Goal: Task Accomplishment & Management: Manage account settings

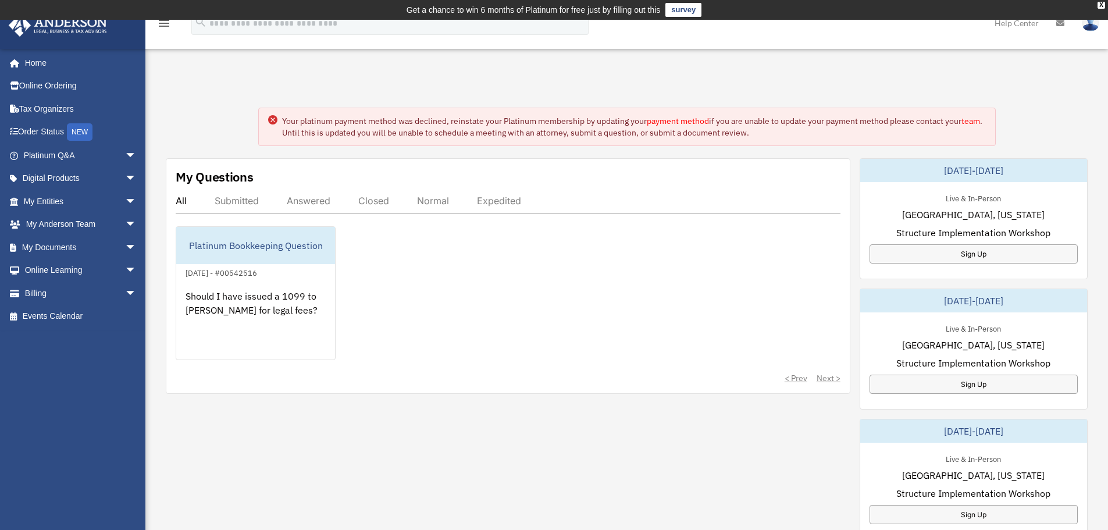
click at [668, 120] on link "payment method" at bounding box center [678, 121] width 62 height 10
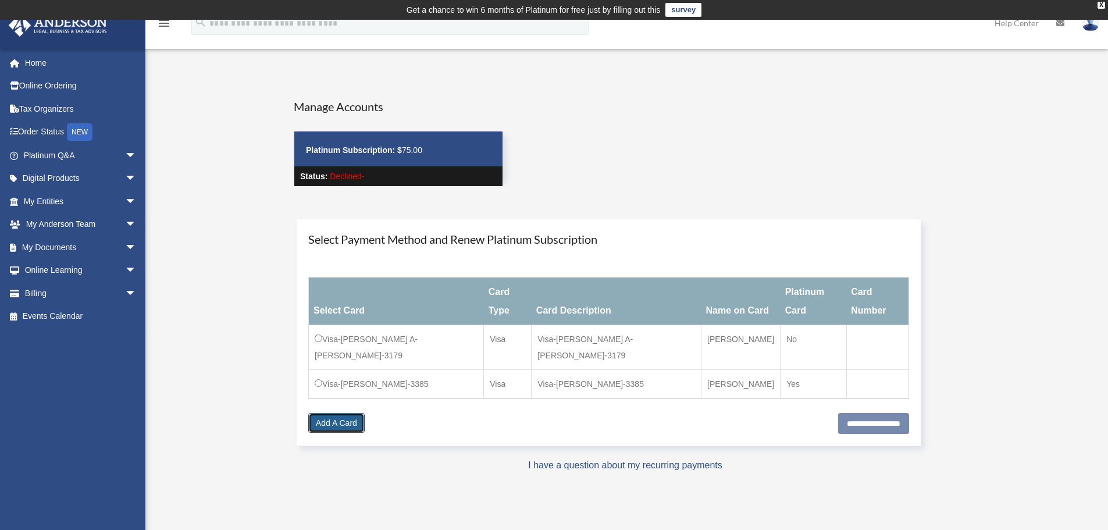
click at [331, 413] on link "Add A Card" at bounding box center [336, 423] width 56 height 20
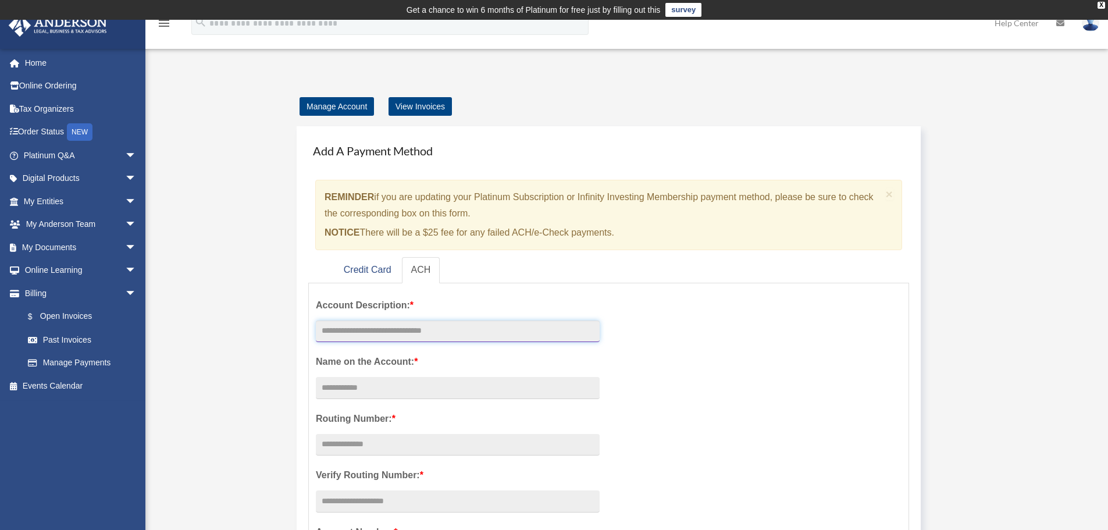
click at [377, 334] on input "text" at bounding box center [458, 331] width 284 height 22
type input "**********"
click at [410, 444] on input "text" at bounding box center [458, 445] width 284 height 22
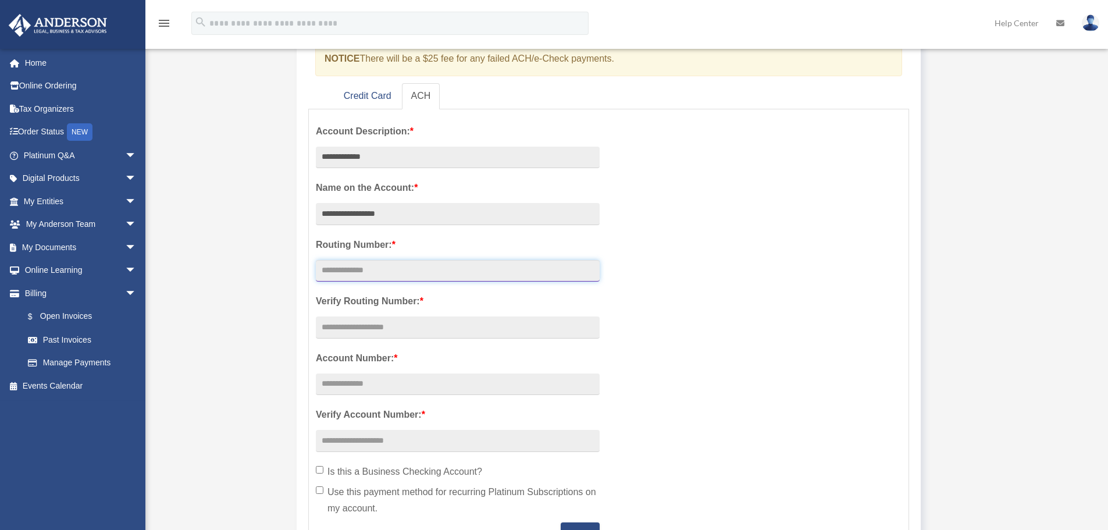
scroll to position [174, 0]
click at [125, 246] on span "arrow_drop_down" at bounding box center [136, 248] width 23 height 24
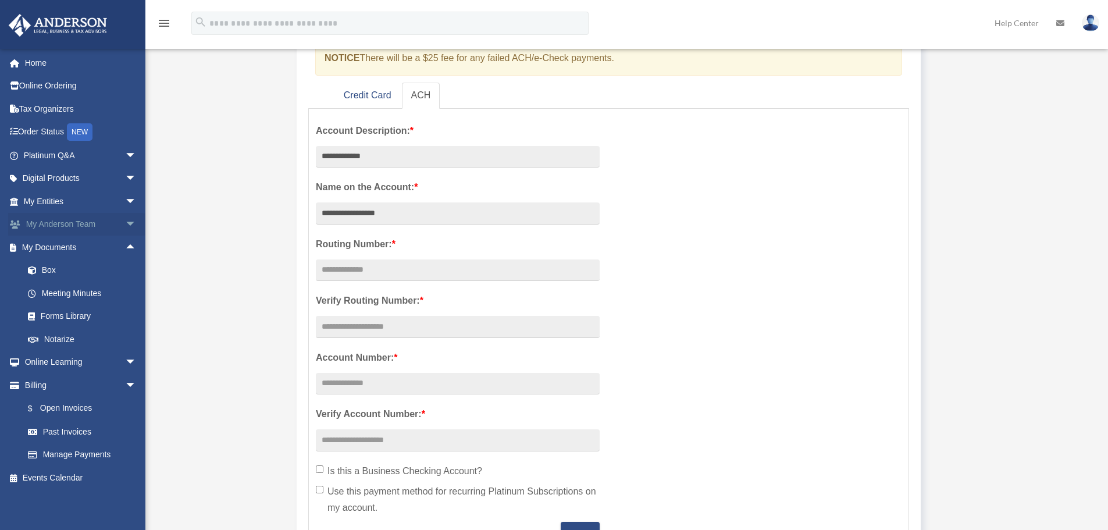
click at [125, 220] on span "arrow_drop_down" at bounding box center [136, 225] width 23 height 24
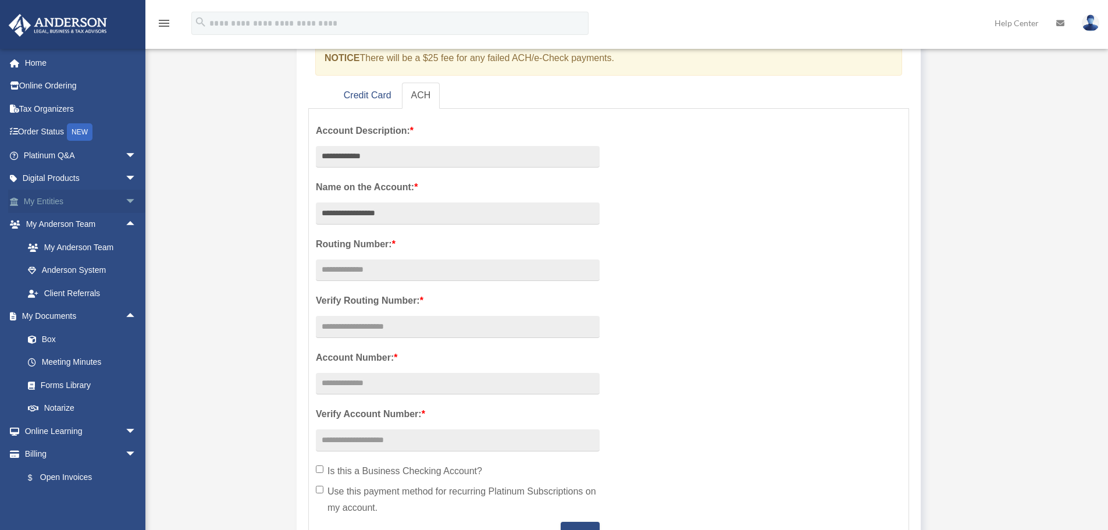
click at [125, 197] on span "arrow_drop_down" at bounding box center [136, 202] width 23 height 24
click at [65, 220] on link "Overview" at bounding box center [85, 224] width 138 height 23
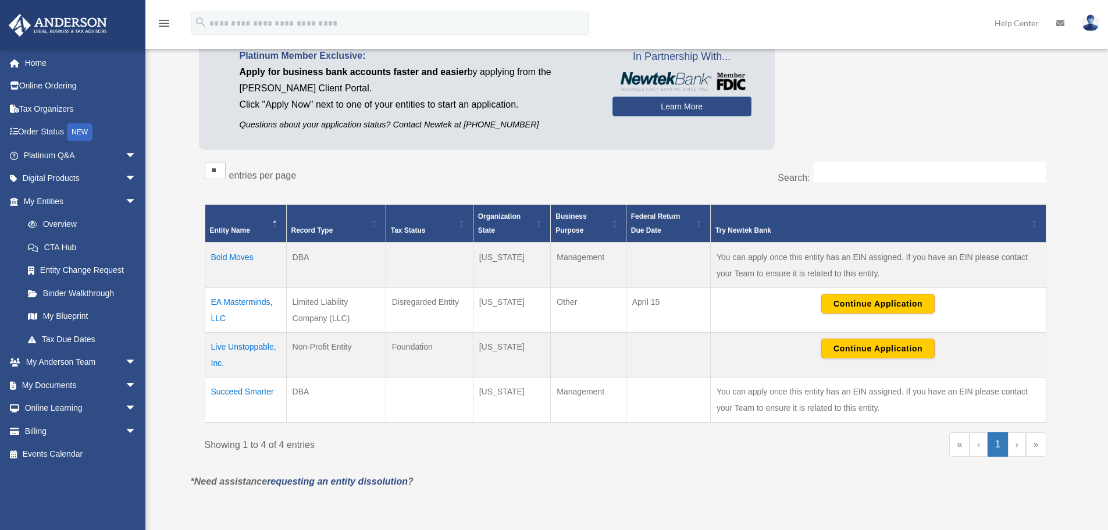
scroll to position [174, 0]
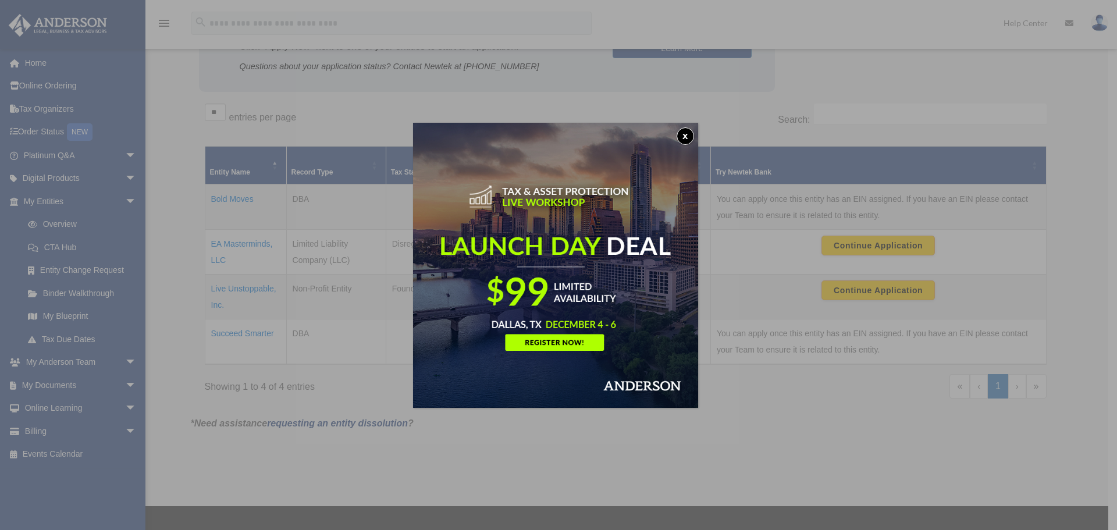
click at [689, 131] on button "x" at bounding box center [684, 135] width 17 height 17
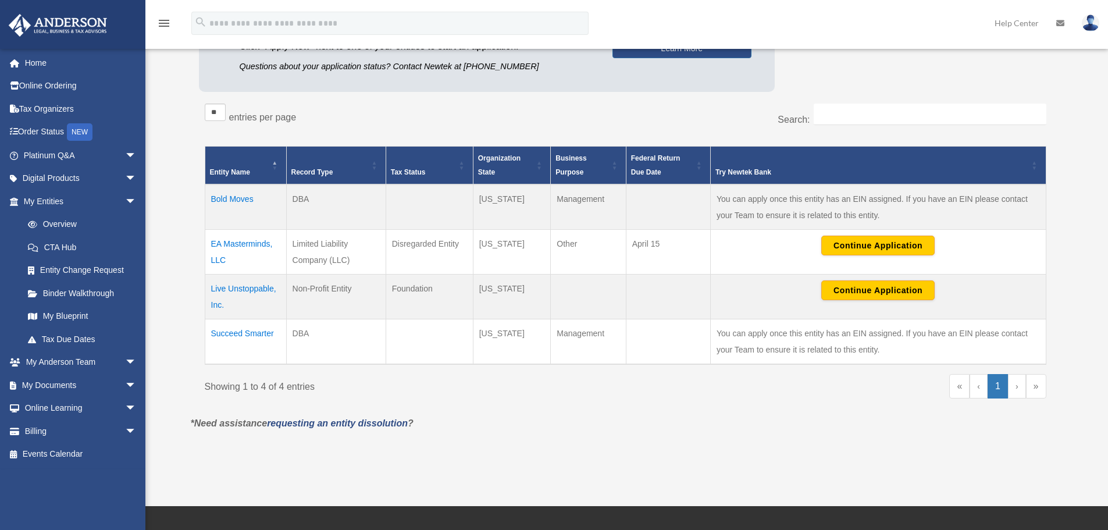
click at [222, 289] on td "Live Unstoppable, Inc." at bounding box center [245, 296] width 81 height 45
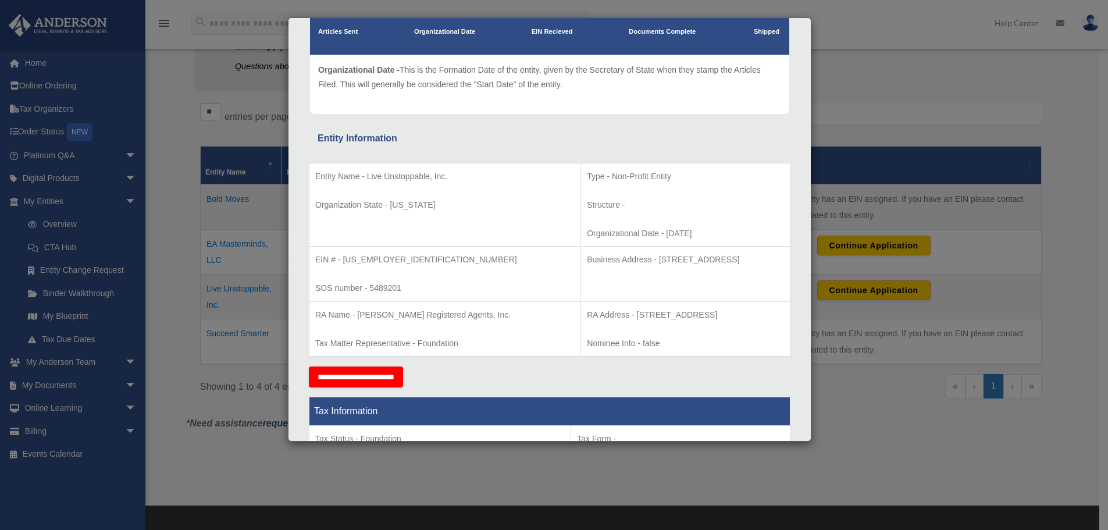
scroll to position [0, 0]
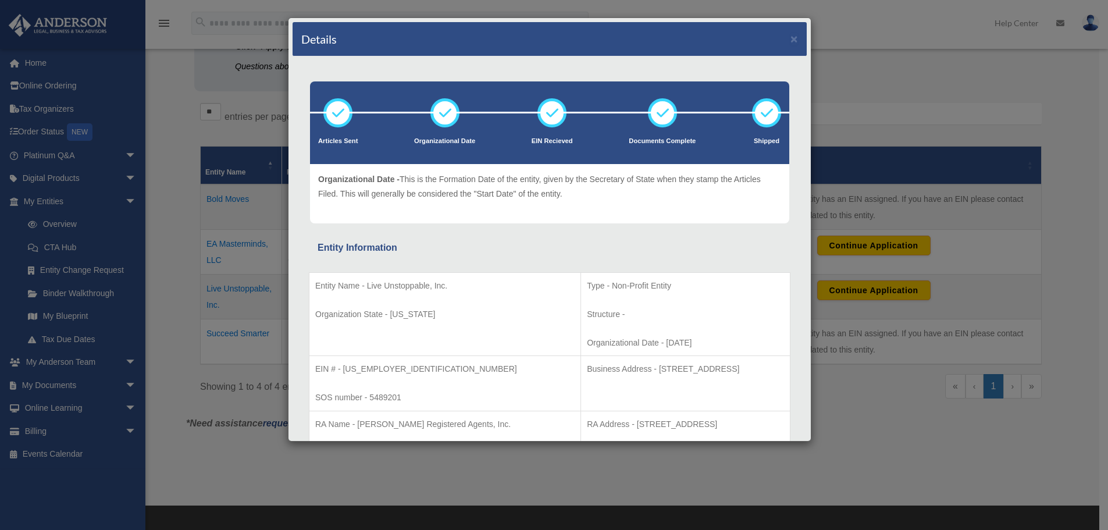
drag, startPoint x: 402, startPoint y: 28, endPoint x: 672, endPoint y: 33, distance: 269.3
click at [672, 33] on div "Details ×" at bounding box center [550, 39] width 514 height 34
drag, startPoint x: 450, startPoint y: 286, endPoint x: 369, endPoint y: 281, distance: 81.0
click at [369, 281] on p "Entity Name - Live Unstoppable, Inc." at bounding box center [444, 286] width 259 height 15
copy p "Live Unstoppable, Inc."
